Goal: Find specific page/section: Find specific page/section

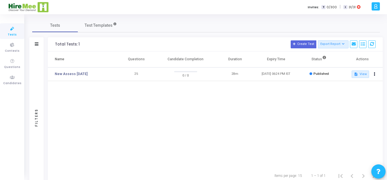
click at [195, 90] on div "Name Questions Candidate Completion Duration Expiry Time Status Actions New Ass…" at bounding box center [215, 110] width 335 height 117
